Goal: Find specific page/section

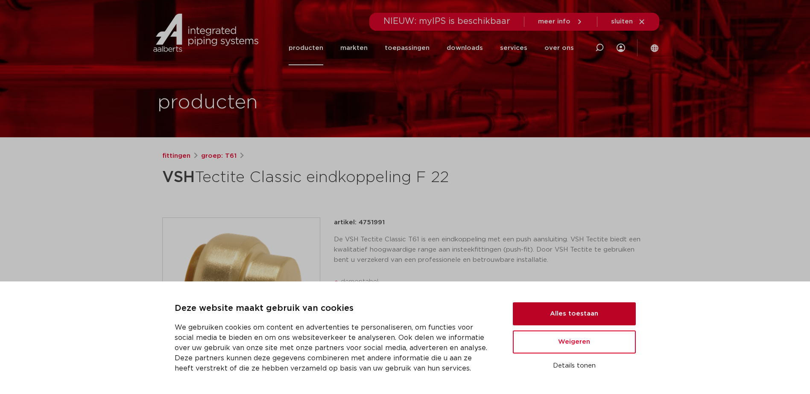
click at [573, 314] on button "Alles toestaan" at bounding box center [574, 314] width 123 height 23
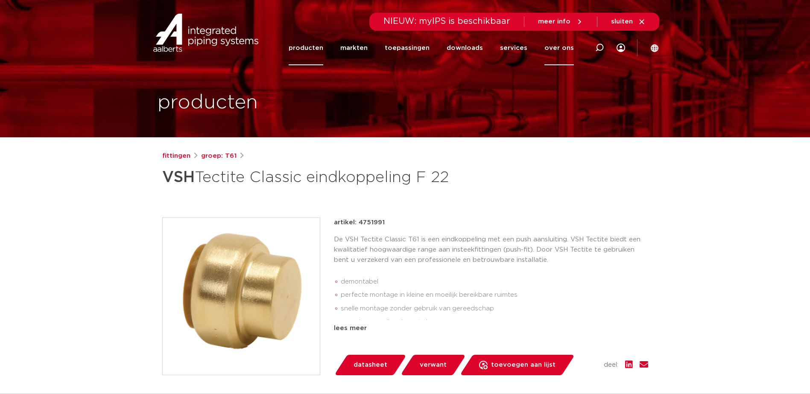
click at [551, 47] on link "over ons" at bounding box center [558, 48] width 29 height 35
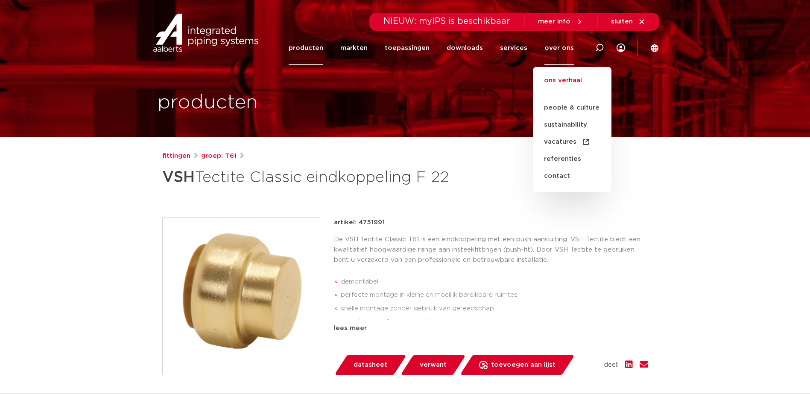
click at [564, 80] on link "ons verhaal" at bounding box center [572, 85] width 79 height 19
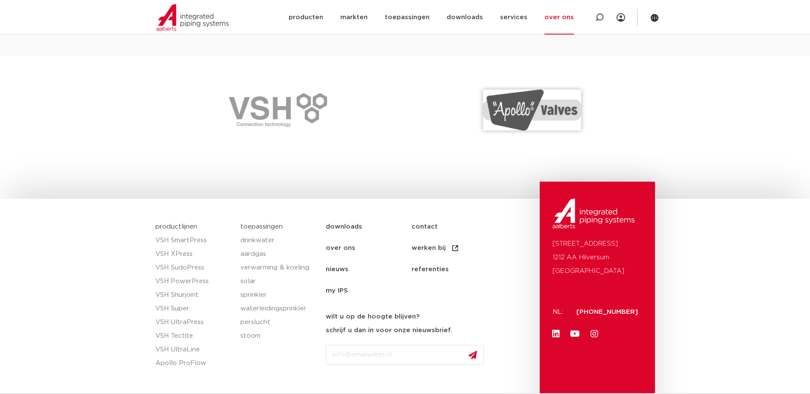
scroll to position [1265, 0]
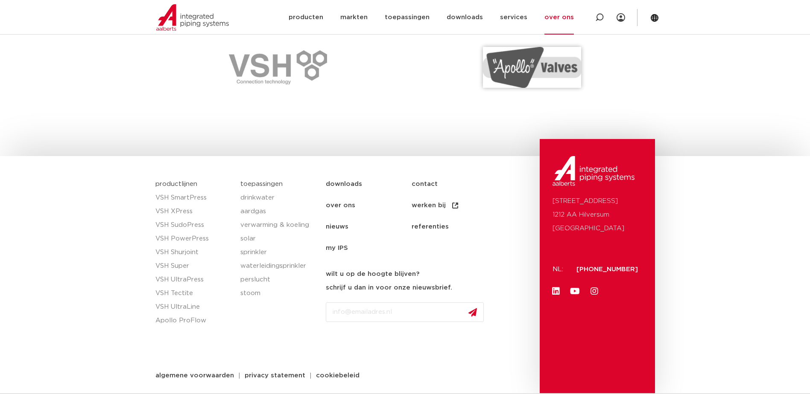
click at [566, 172] on img at bounding box center [593, 171] width 82 height 30
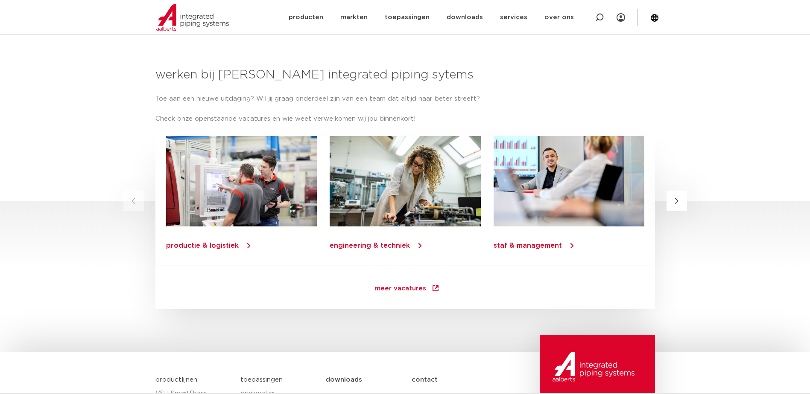
scroll to position [1226, 0]
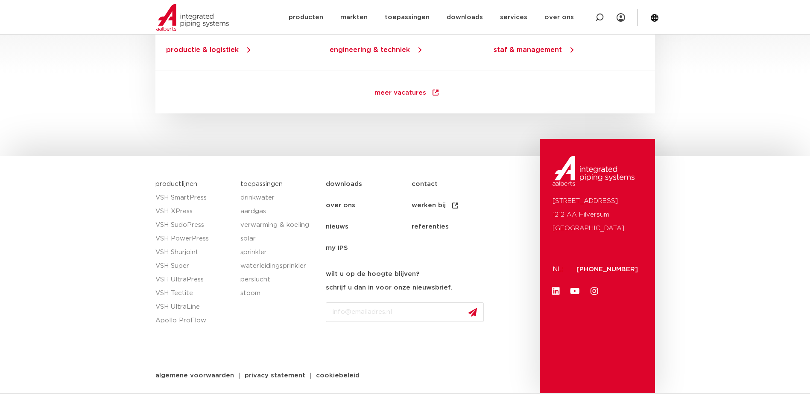
click at [347, 203] on link "over ons" at bounding box center [369, 205] width 86 height 21
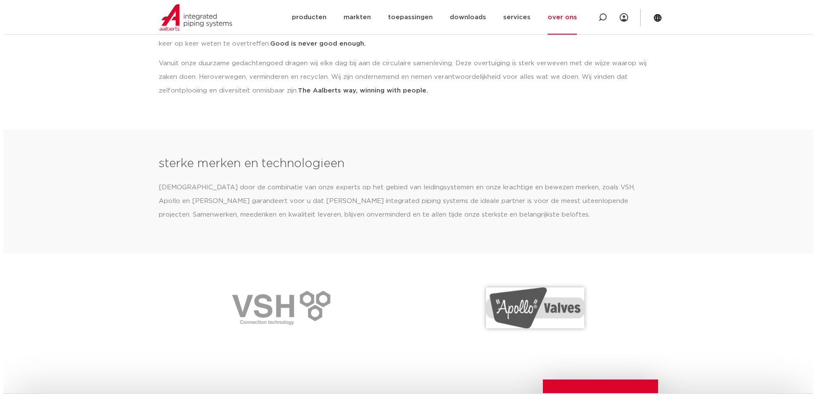
scroll to position [1265, 0]
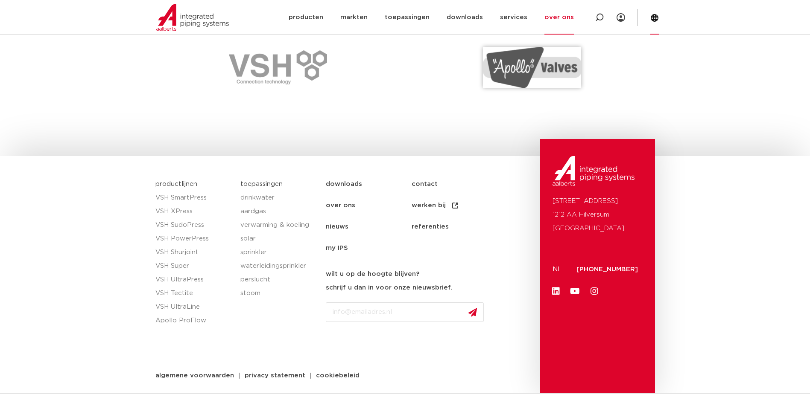
click at [656, 17] on icon at bounding box center [655, 18] width 8 height 8
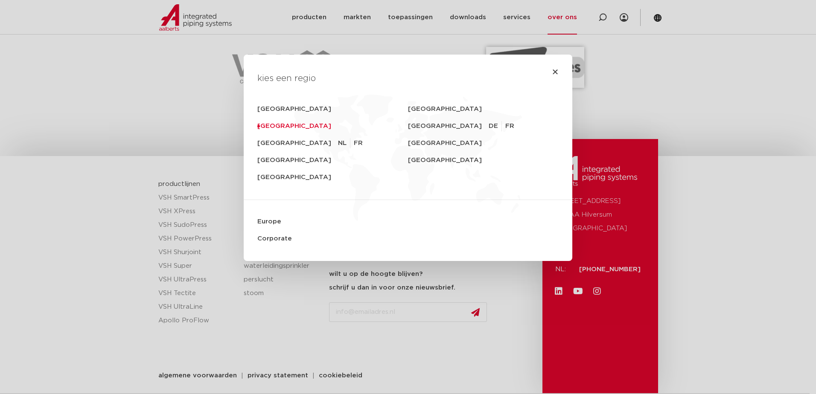
click at [277, 124] on link "[GEOGRAPHIC_DATA]" at bounding box center [332, 126] width 151 height 17
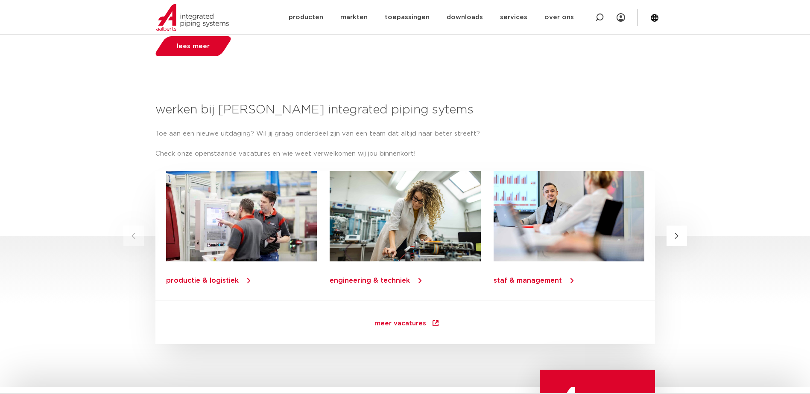
scroll to position [841, 0]
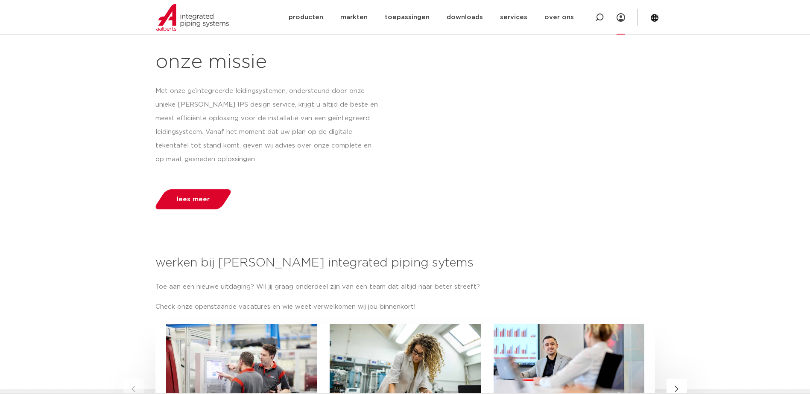
click at [619, 21] on icon at bounding box center [620, 17] width 9 height 9
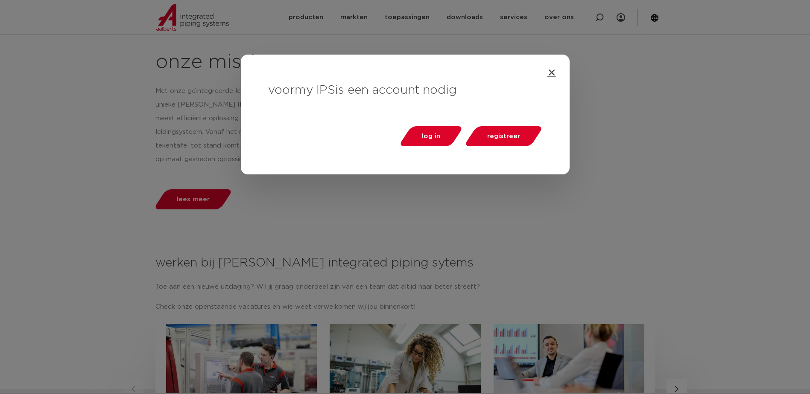
click at [549, 74] on icon "Close" at bounding box center [551, 72] width 9 height 9
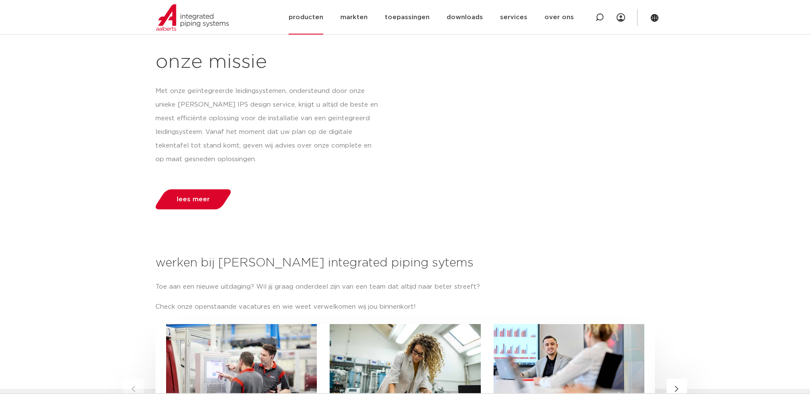
click at [323, 22] on link "producten" at bounding box center [306, 17] width 35 height 35
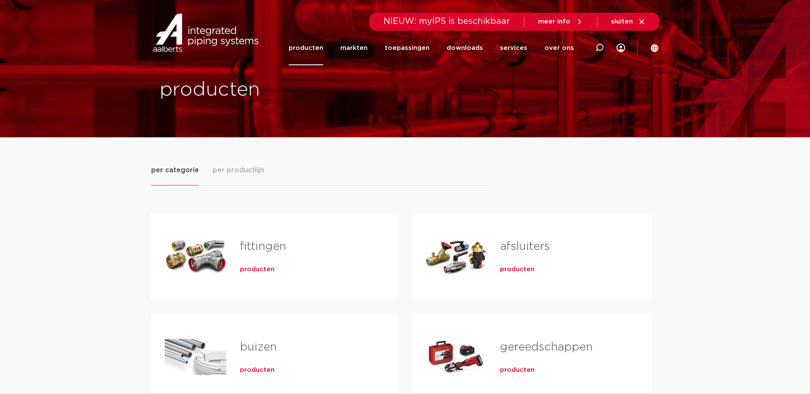
click at [255, 245] on link "fittingen" at bounding box center [263, 246] width 46 height 11
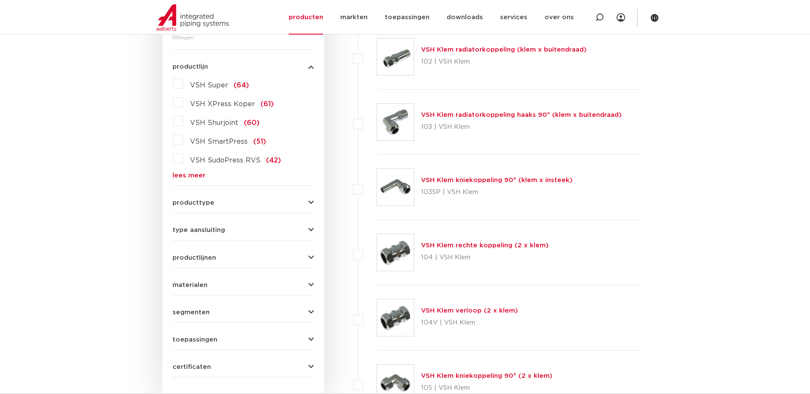
scroll to position [256, 0]
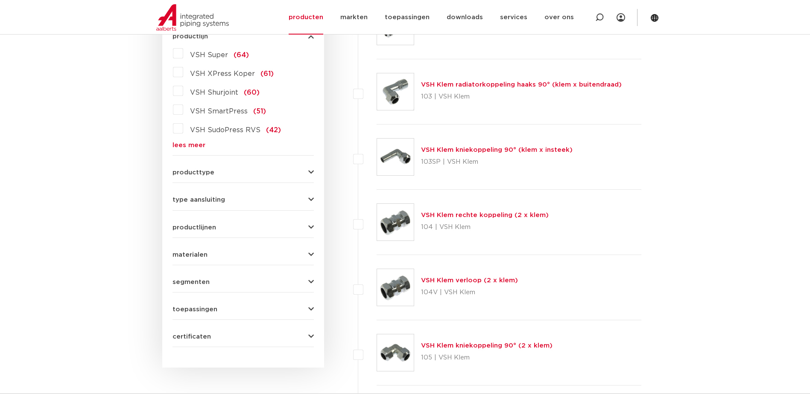
click at [198, 171] on span "producttype" at bounding box center [193, 172] width 42 height 6
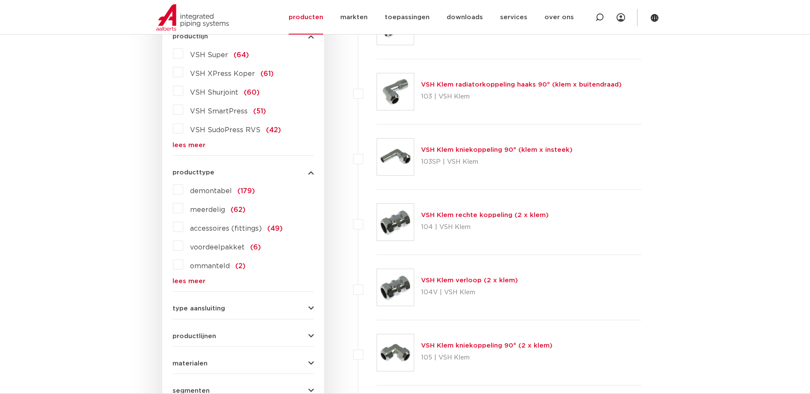
click at [205, 308] on span "type aansluiting" at bounding box center [198, 309] width 53 height 6
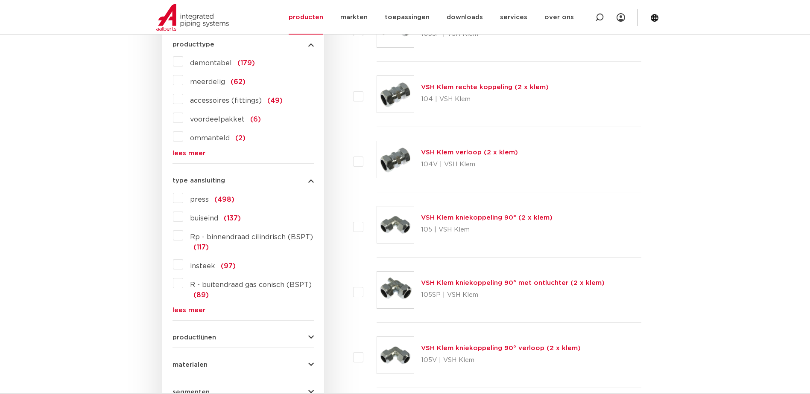
click at [196, 310] on link "lees meer" at bounding box center [242, 310] width 141 height 6
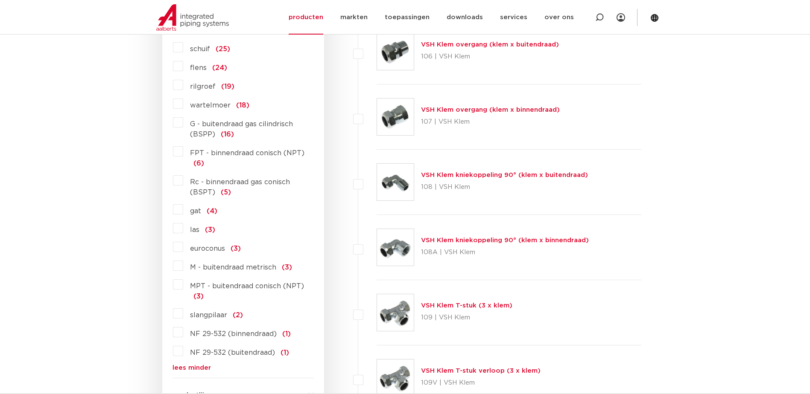
scroll to position [768, 0]
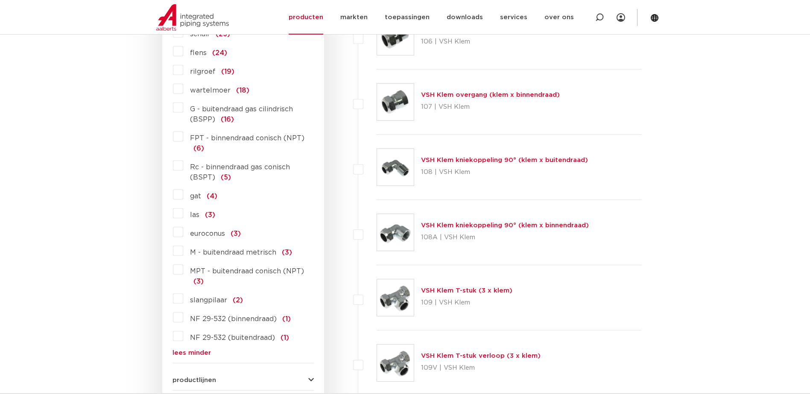
drag, startPoint x: 181, startPoint y: 138, endPoint x: 193, endPoint y: 152, distance: 18.2
click at [183, 138] on label "FPT - binnendraad conisch (NPT) (6)" at bounding box center [248, 142] width 131 height 24
click at [0, 0] on input "FPT - binnendraad conisch (NPT) (6)" at bounding box center [0, 0] width 0 height 0
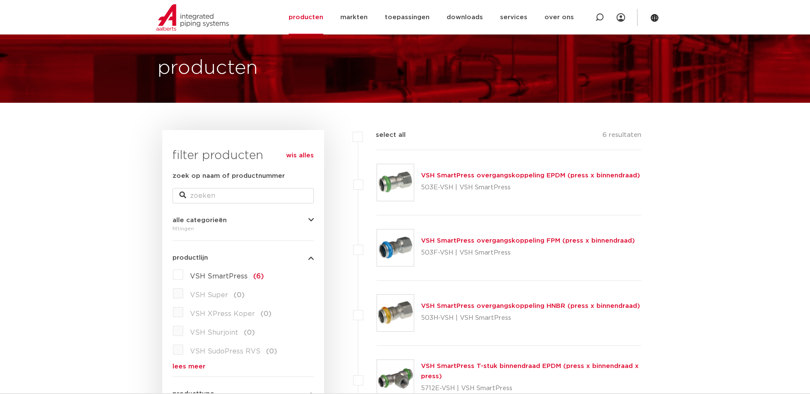
scroll to position [34, 0]
